Goal: Find specific page/section: Find specific page/section

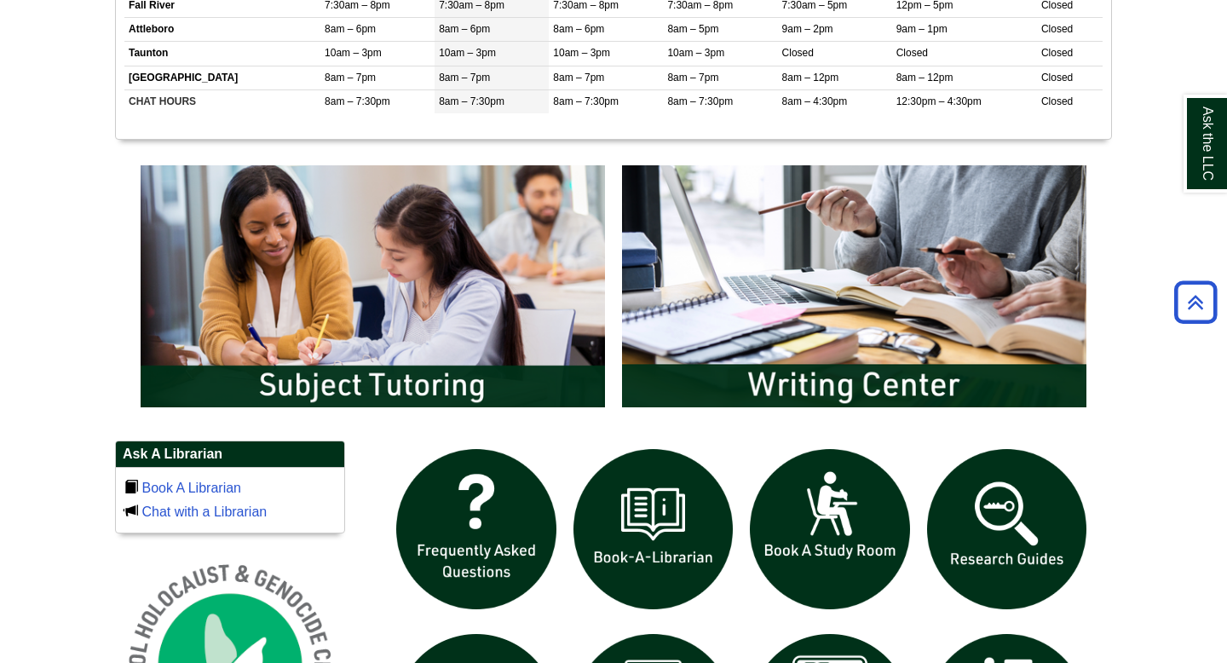
scroll to position [789, 0]
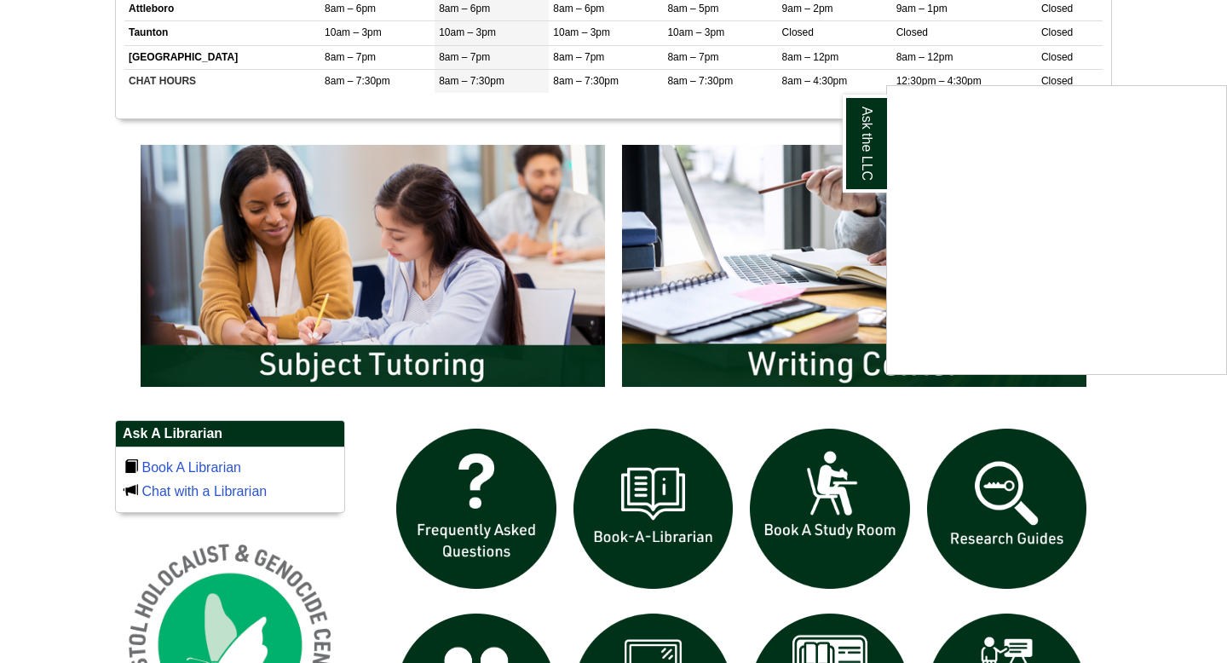
click at [412, 318] on div "Ask the LLC" at bounding box center [613, 331] width 1227 height 663
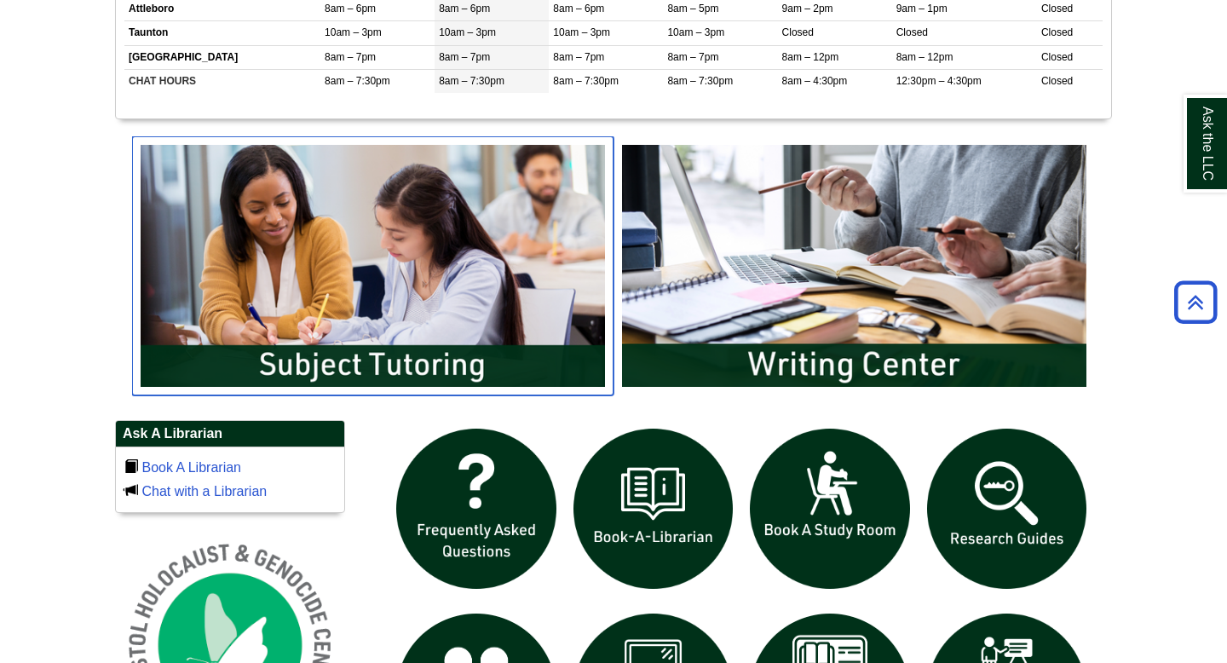
click at [403, 365] on img "slideshow" at bounding box center [372, 265] width 481 height 259
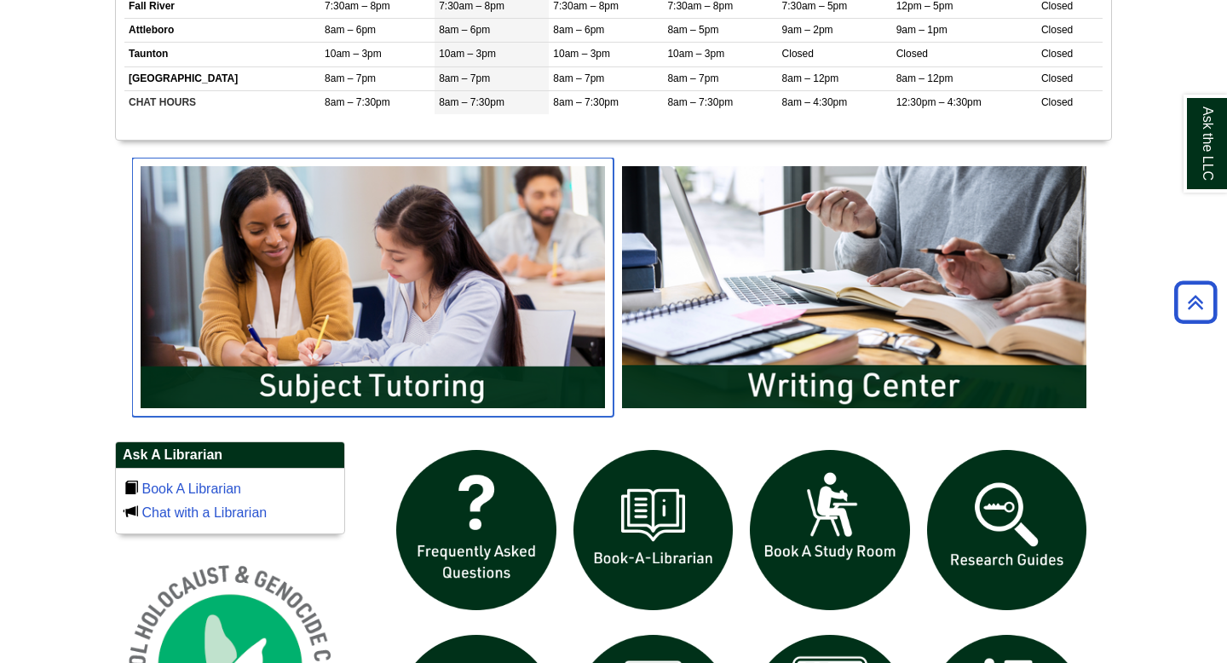
scroll to position [774, 0]
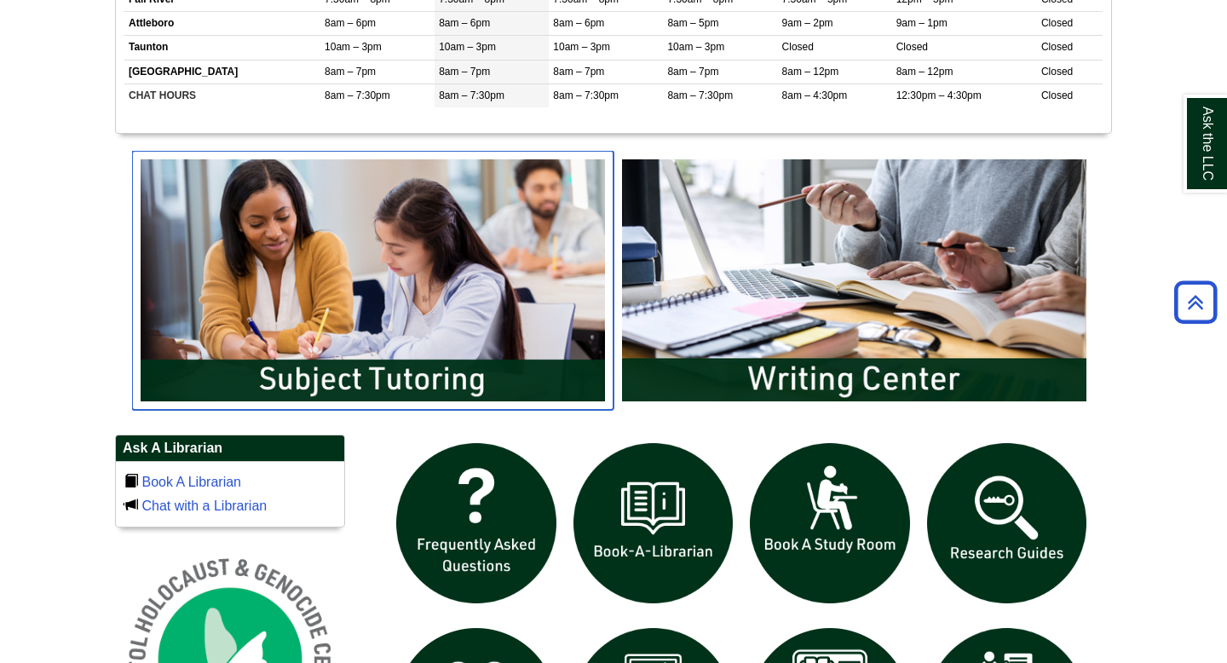
click at [470, 354] on img "slideshow" at bounding box center [372, 280] width 481 height 259
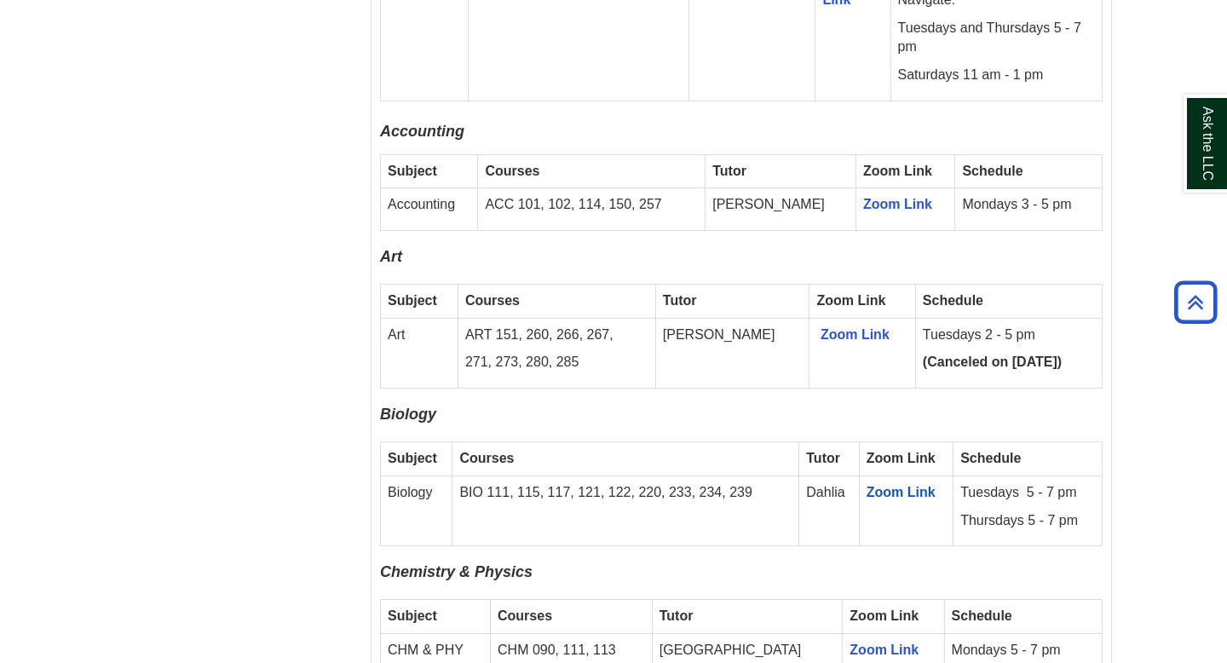
scroll to position [1364, 0]
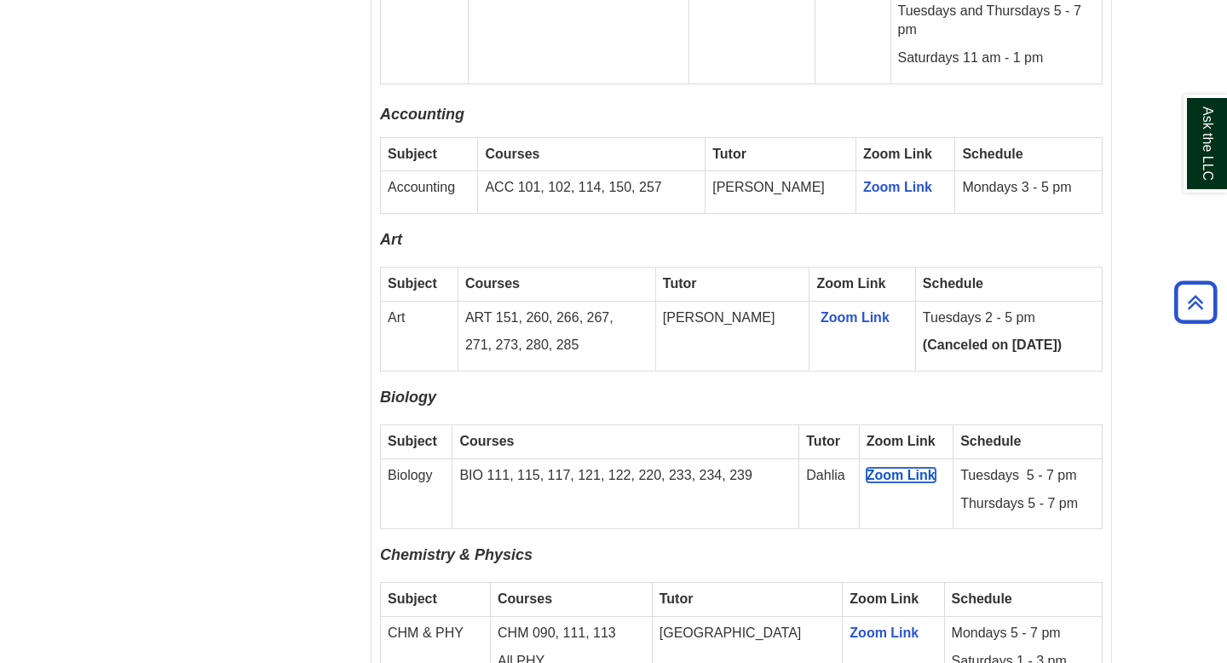
click at [903, 468] on span "Zoom Link" at bounding box center [900, 475] width 69 height 14
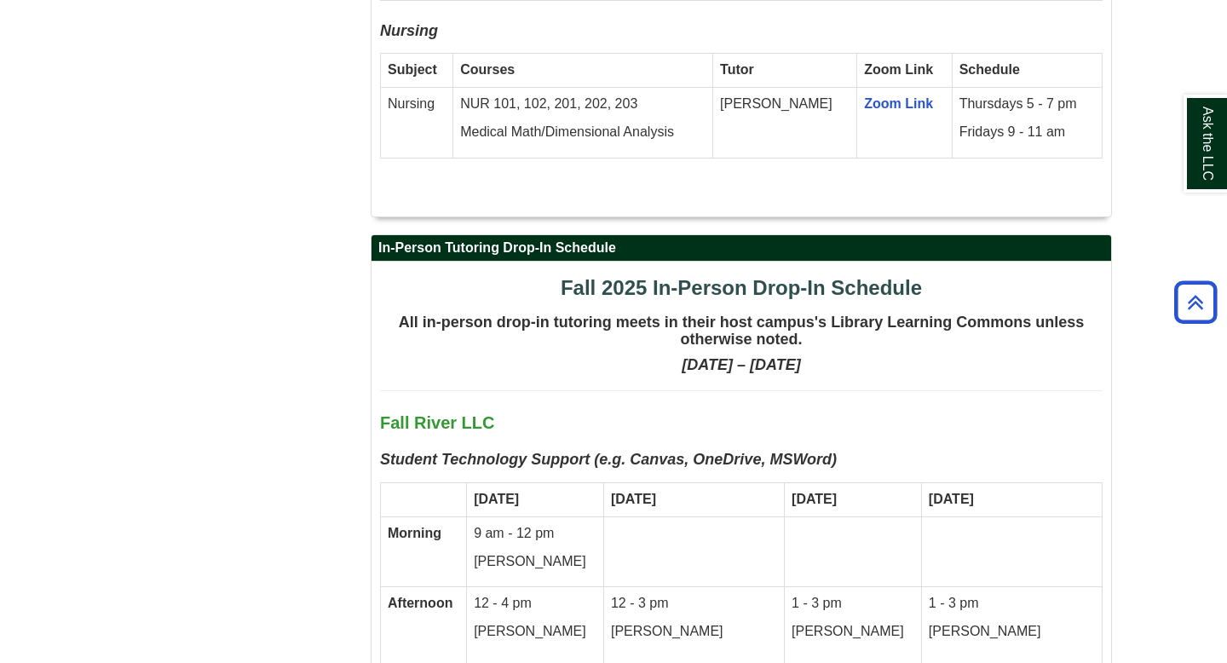
scroll to position [3248, 0]
